Goal: Navigation & Orientation: Find specific page/section

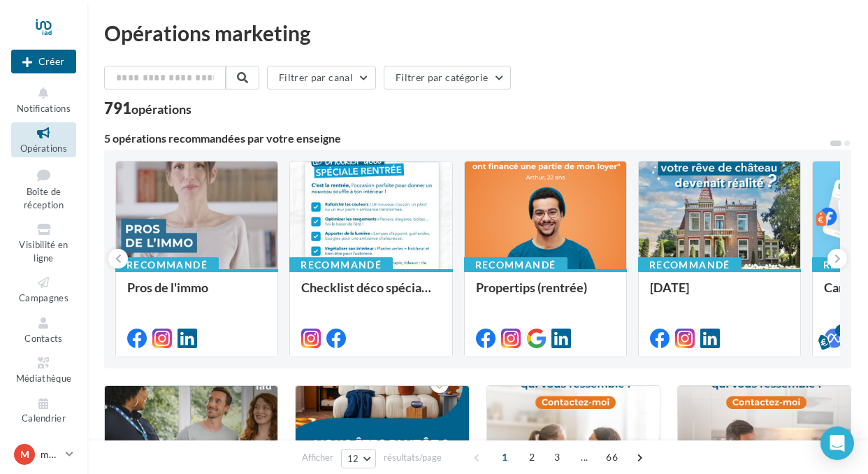
scroll to position [2, 0]
click at [51, 452] on p "marionfaure_iad" at bounding box center [51, 454] width 20 height 14
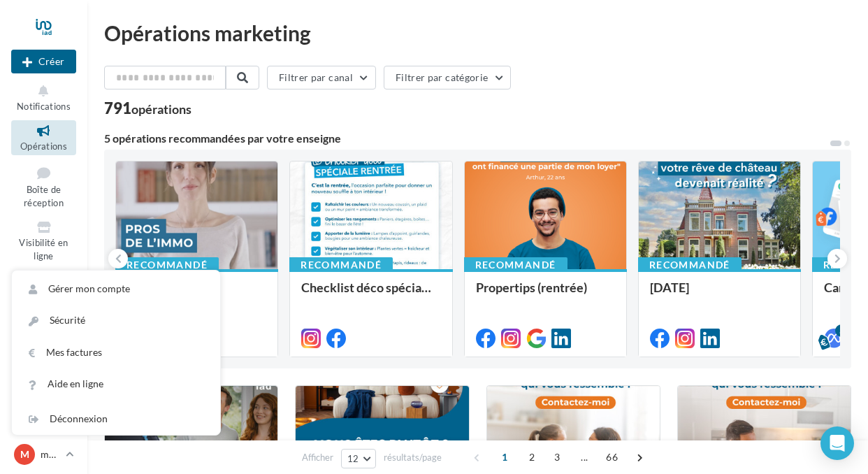
click at [41, 139] on link "Opérations" at bounding box center [43, 137] width 65 height 34
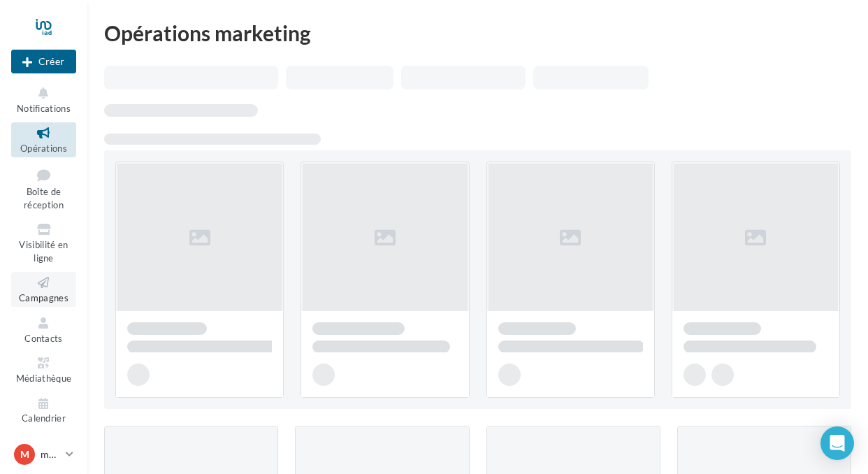
click at [48, 289] on icon at bounding box center [43, 283] width 57 height 16
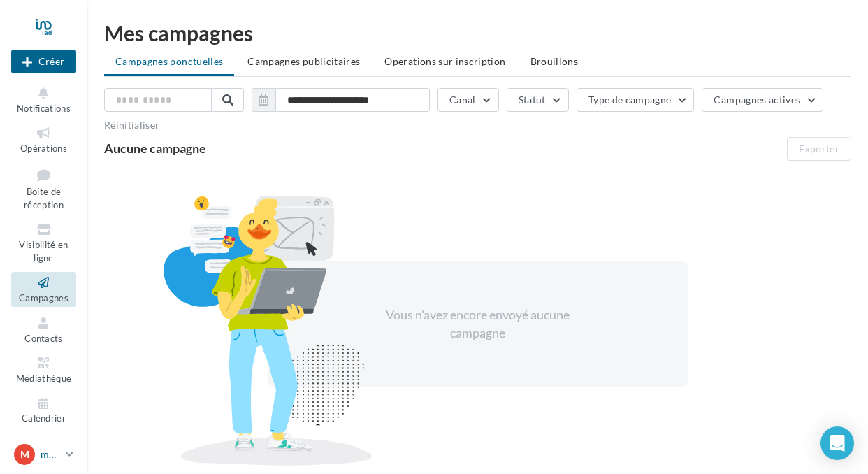
click at [59, 454] on p "marionfaure_iad" at bounding box center [51, 454] width 20 height 14
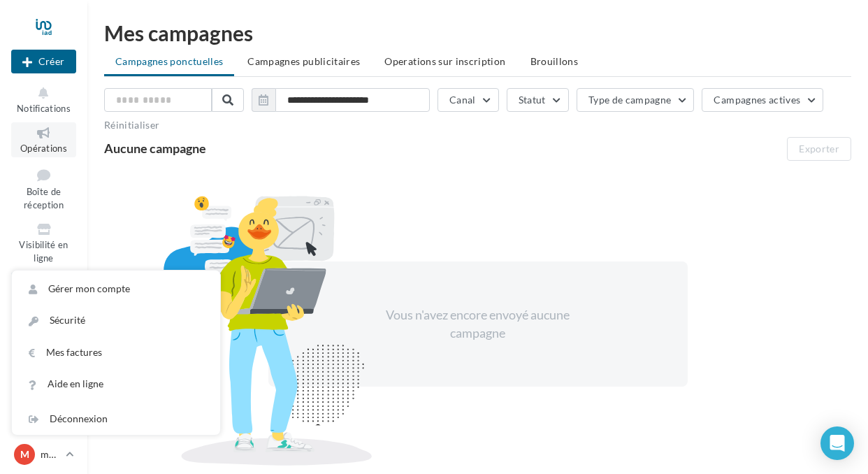
click at [36, 136] on icon at bounding box center [43, 133] width 57 height 16
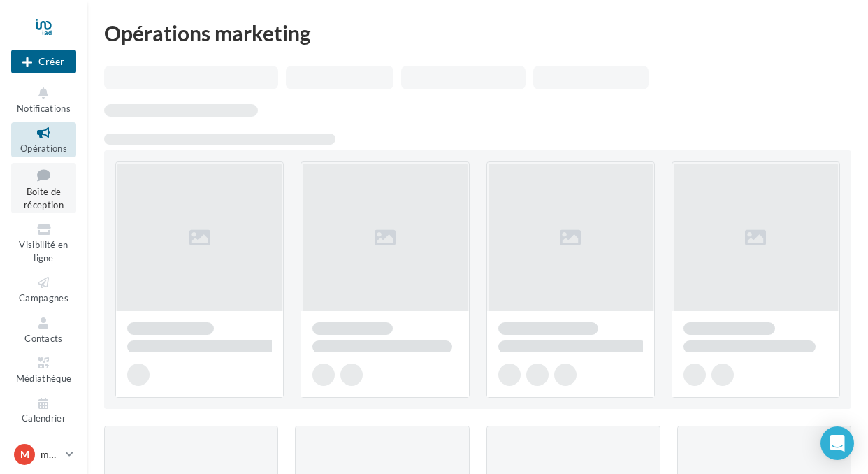
click at [51, 193] on span "Boîte de réception" at bounding box center [44, 198] width 40 height 24
